Goal: Find specific page/section: Find specific page/section

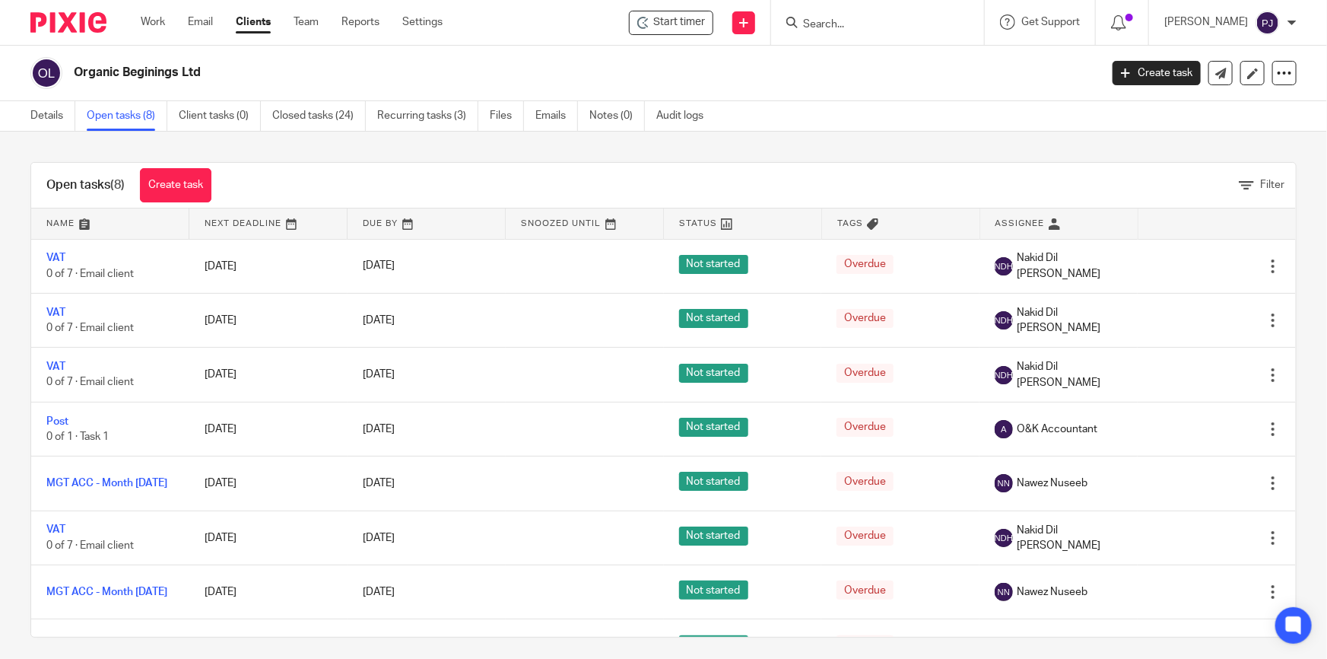
click at [841, 25] on input "Search" at bounding box center [870, 25] width 137 height 14
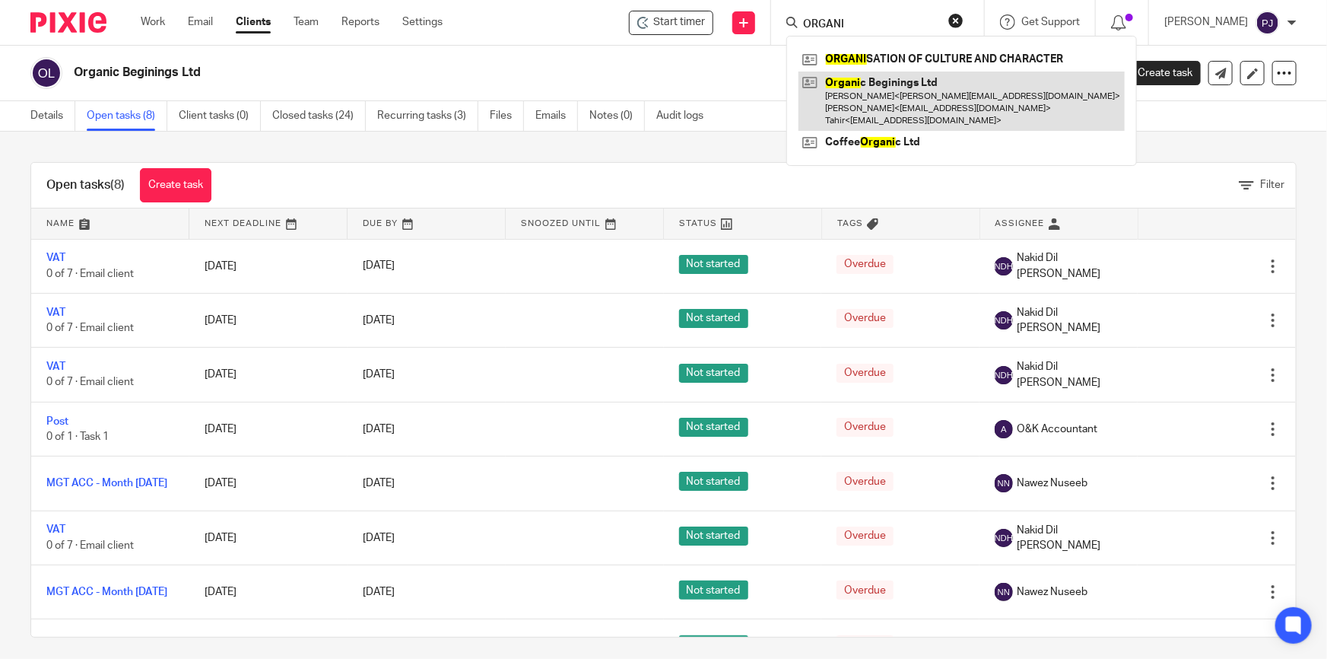
type input "ORGANI"
click at [907, 95] on link at bounding box center [962, 102] width 326 height 60
